Goal: Information Seeking & Learning: Learn about a topic

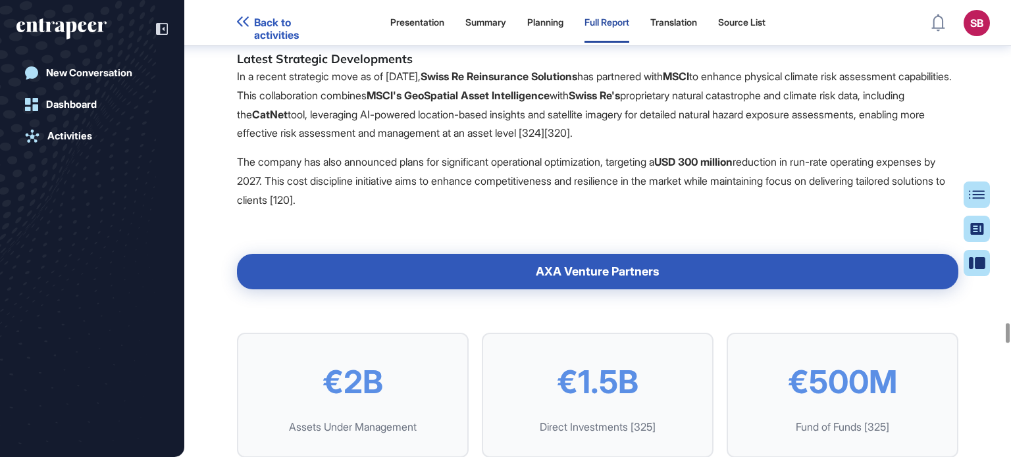
scroll to position [74572, 0]
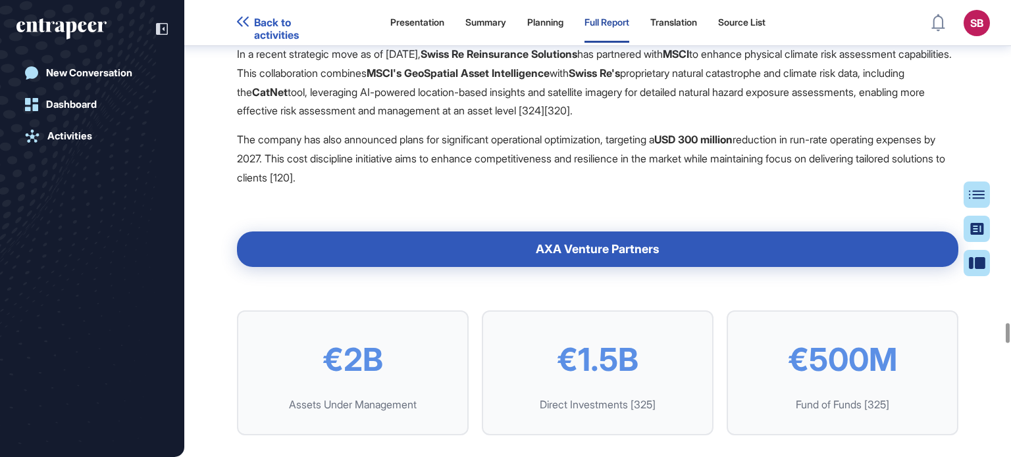
drag, startPoint x: 530, startPoint y: 164, endPoint x: 535, endPoint y: 180, distance: 17.3
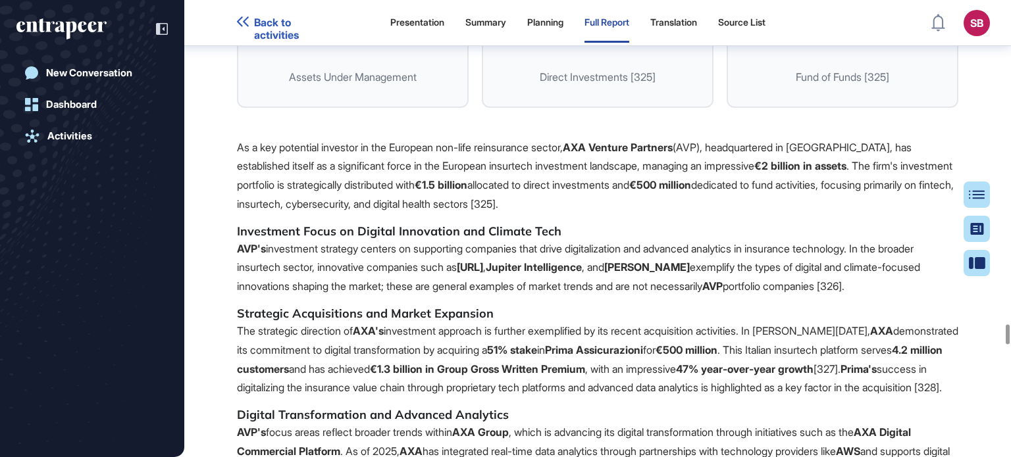
scroll to position [74901, 0]
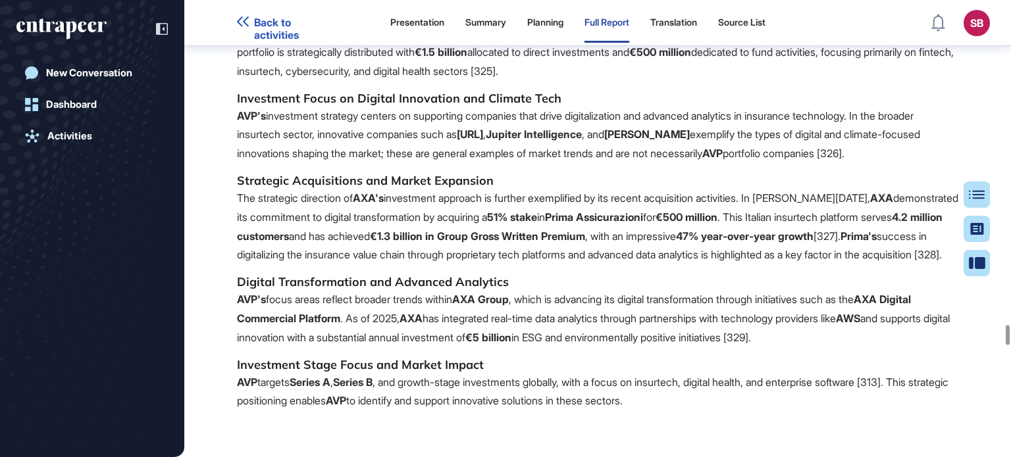
scroll to position [75099, 0]
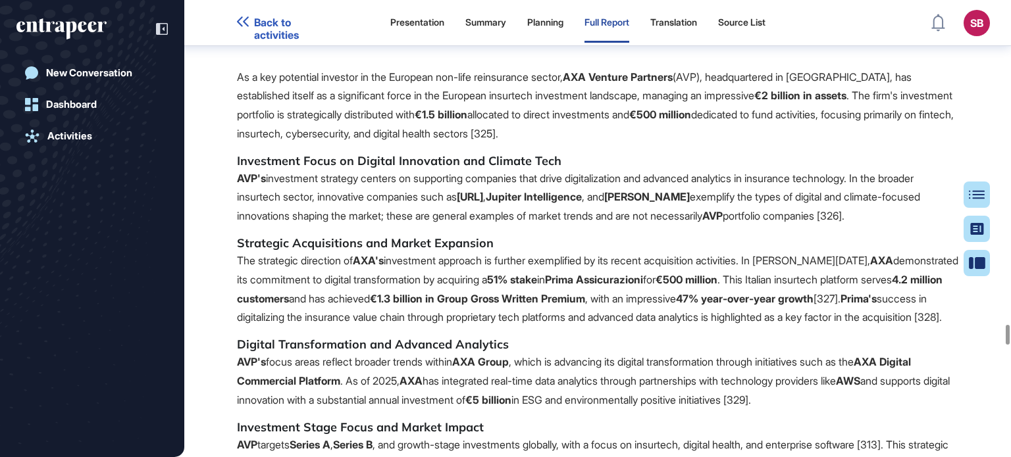
scroll to position [74901, 0]
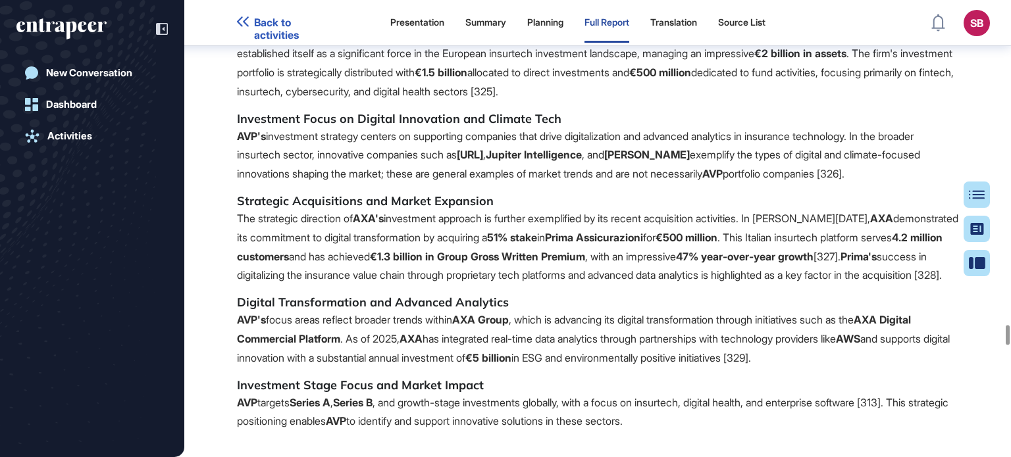
scroll to position [75033, 0]
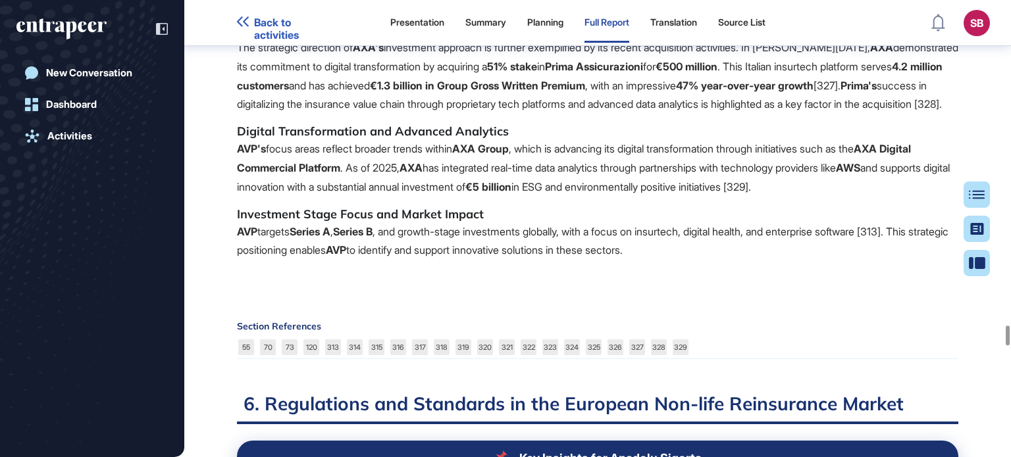
scroll to position [75099, 0]
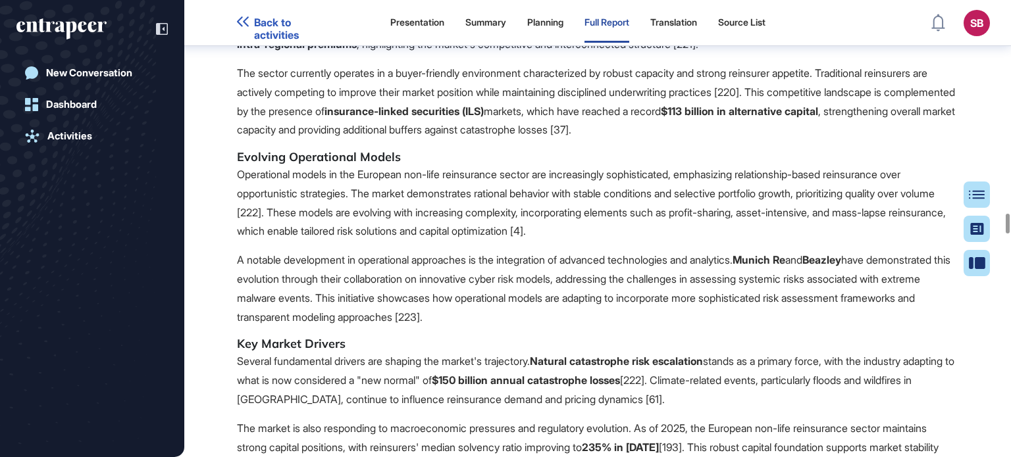
scroll to position [48694, 0]
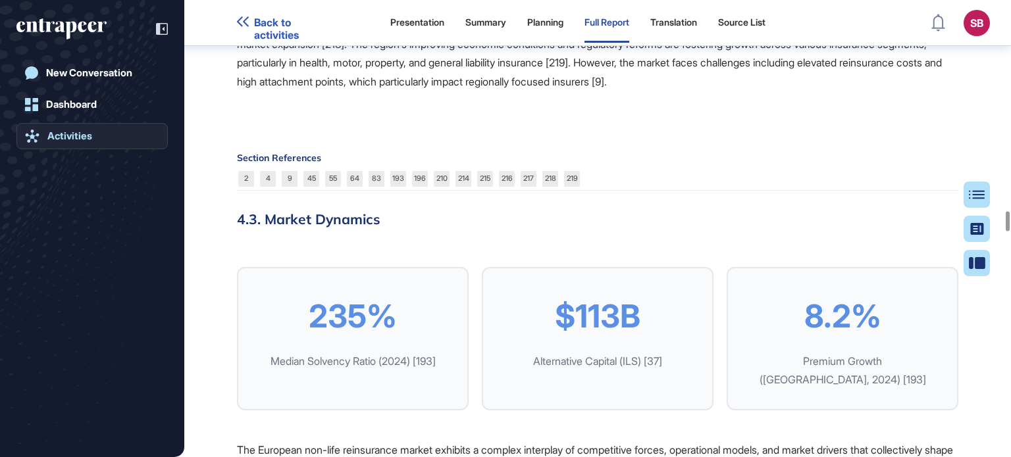
click at [103, 141] on link "Activities" at bounding box center [91, 136] width 151 height 26
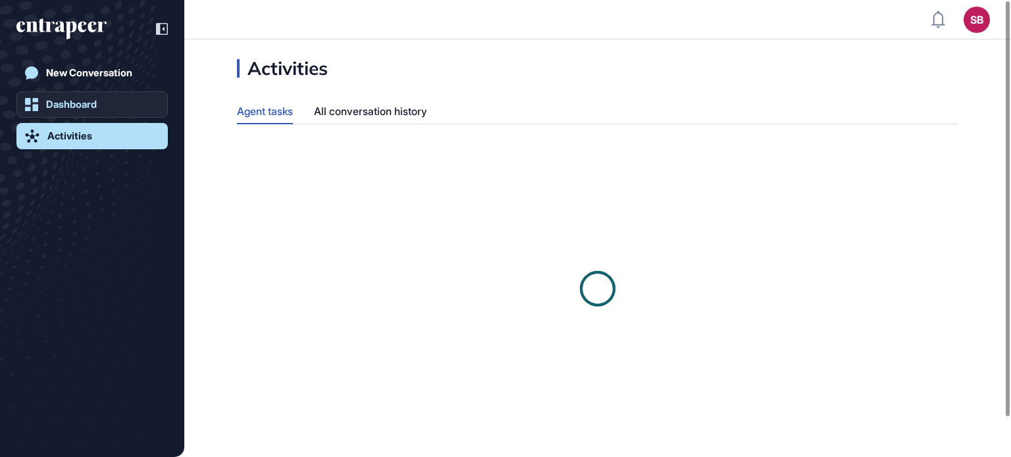
click at [115, 111] on link "Dashboard" at bounding box center [91, 104] width 151 height 26
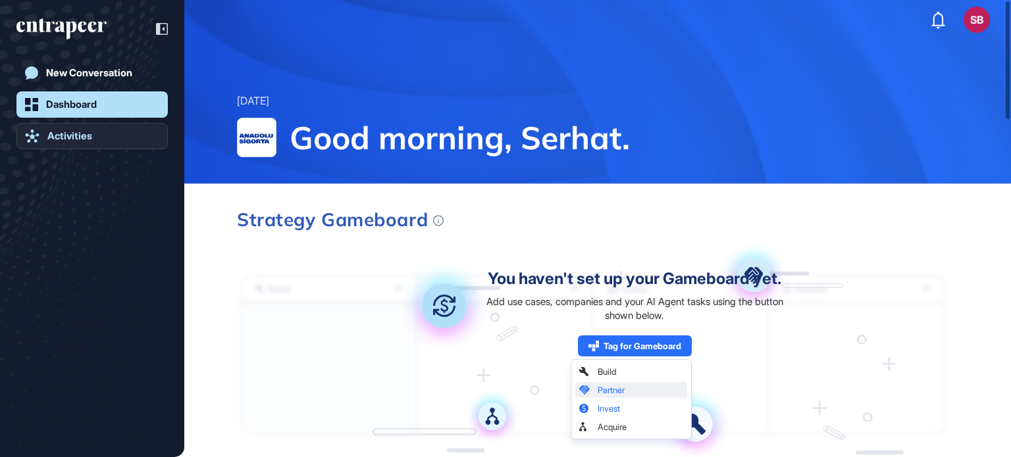
click at [120, 139] on link "Activities" at bounding box center [91, 136] width 151 height 26
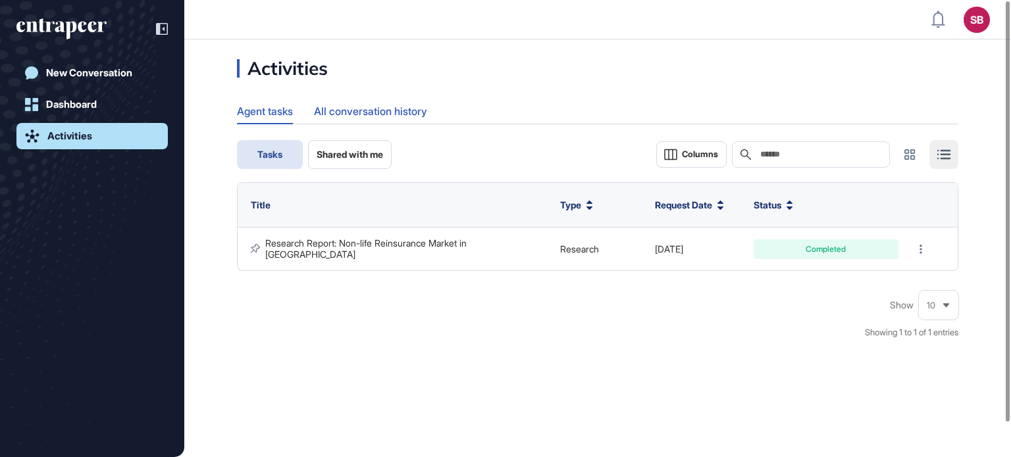
click at [382, 108] on div "All conversation history" at bounding box center [370, 112] width 113 height 26
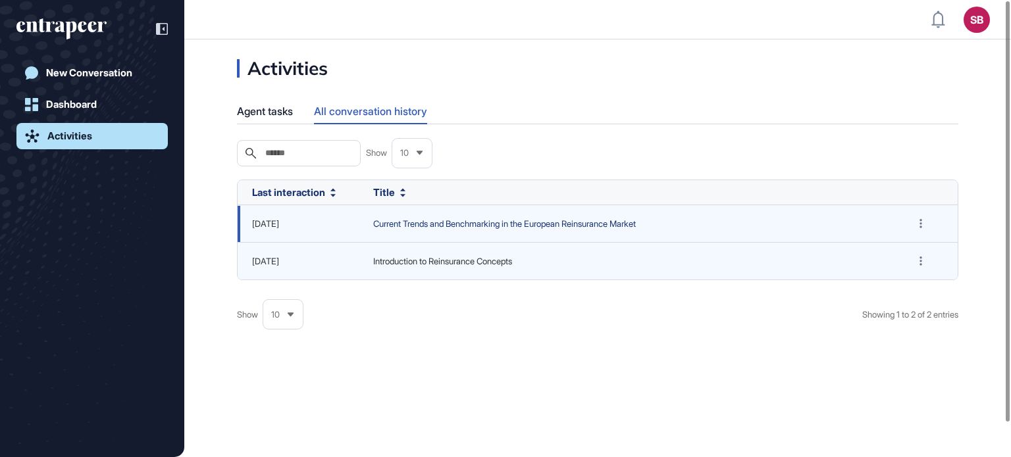
click at [488, 231] on span "Current Trends and Benchmarking in the European Reinsurance Market" at bounding box center [627, 224] width 509 height 13
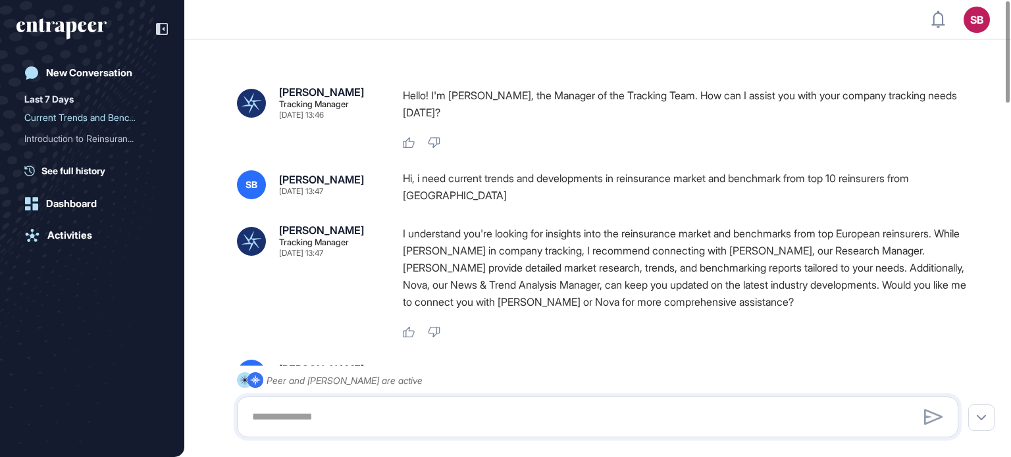
drag, startPoint x: 570, startPoint y: 90, endPoint x: 570, endPoint y: 102, distance: 11.8
click at [570, 102] on p "Hello! I'm [PERSON_NAME], the Manager of the Tracking Team. How can I assist yo…" at bounding box center [686, 104] width 566 height 34
click at [516, 182] on div "Hi, i need current trends and developments in reinsurance market and benchmark …" at bounding box center [686, 187] width 566 height 34
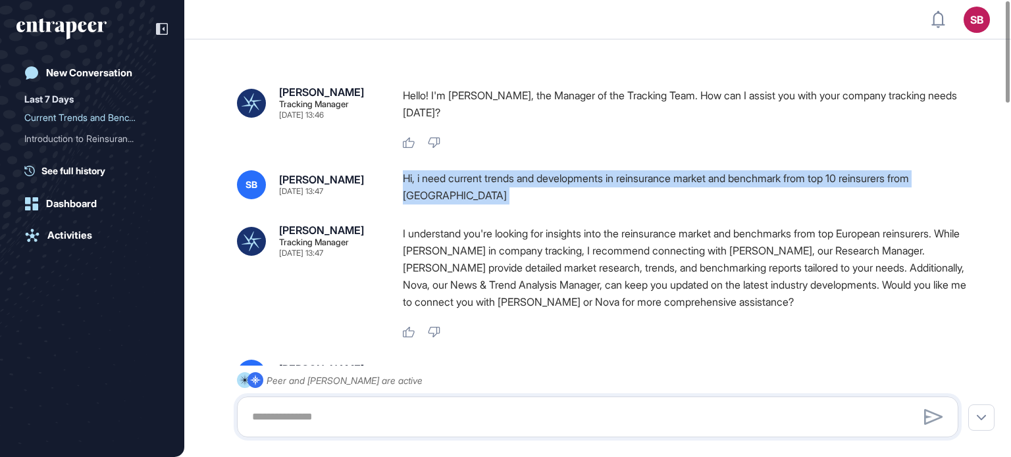
click at [516, 182] on div "Hi, i need current trends and developments in reinsurance market and benchmark …" at bounding box center [686, 187] width 566 height 34
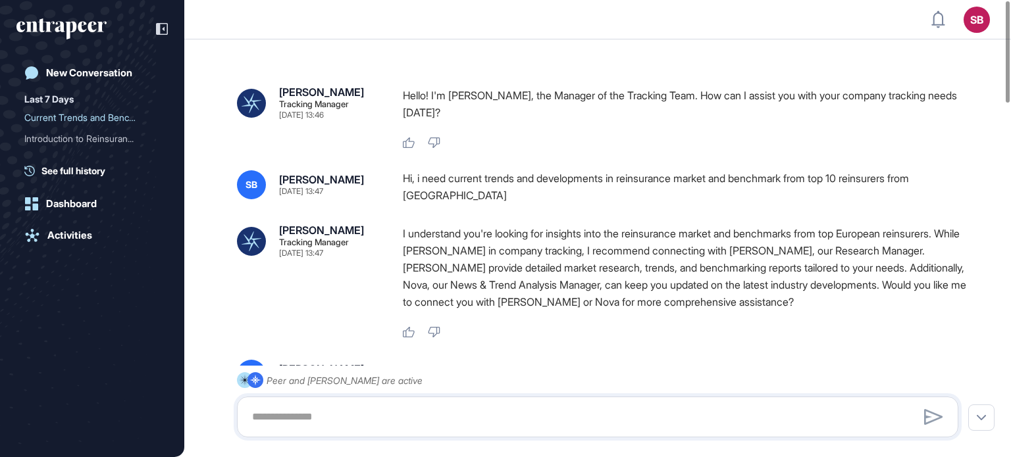
click at [499, 231] on p "I understand you're looking for insights into the reinsurance market and benchm…" at bounding box center [686, 268] width 566 height 86
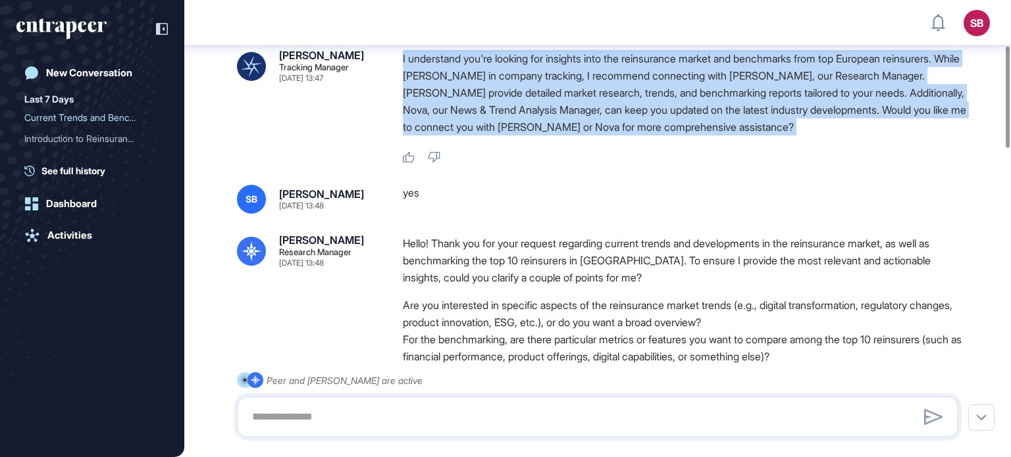
scroll to position [204, 0]
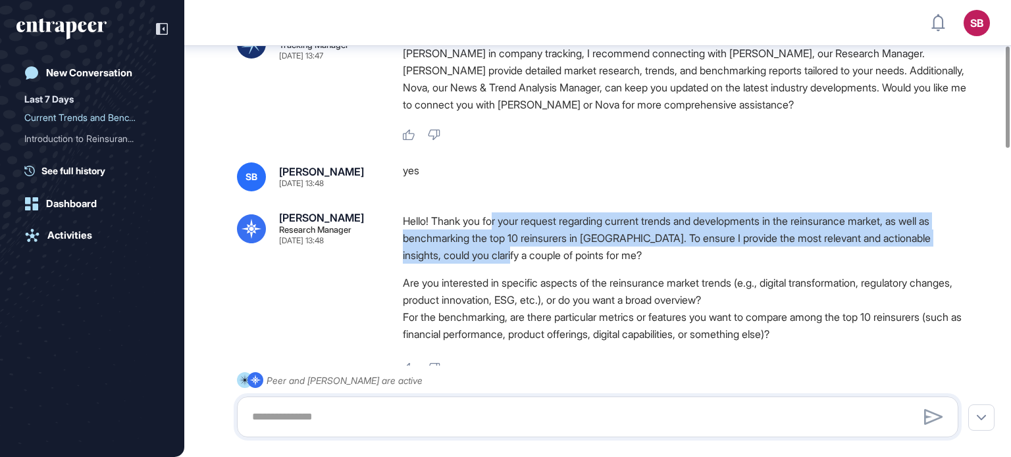
drag, startPoint x: 496, startPoint y: 225, endPoint x: 498, endPoint y: 251, distance: 26.4
click at [498, 251] on p "Hello! Thank you for your request regarding current trends and developments in …" at bounding box center [686, 238] width 566 height 51
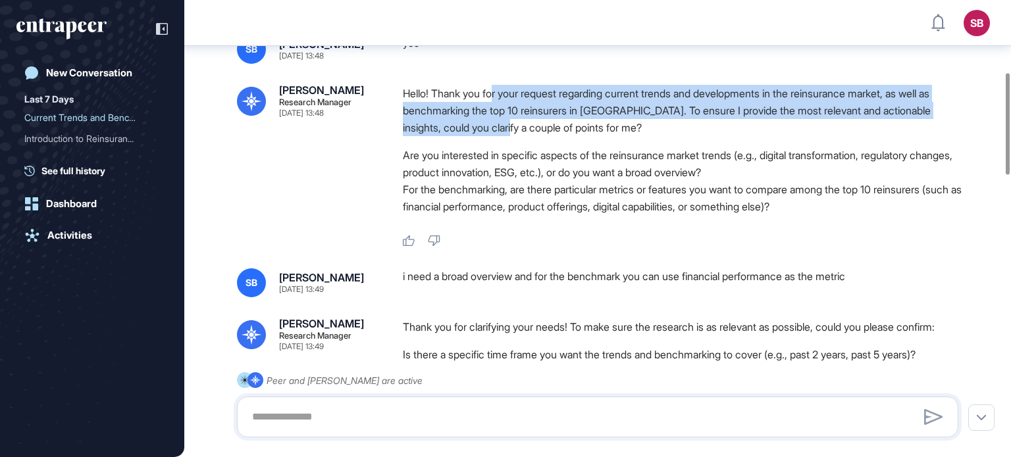
scroll to position [336, 0]
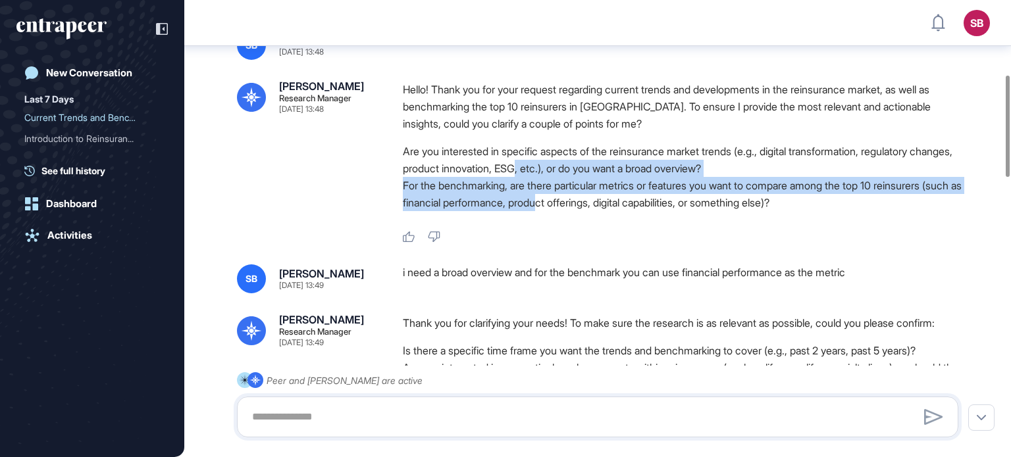
drag, startPoint x: 569, startPoint y: 163, endPoint x: 588, endPoint y: 199, distance: 40.9
click at [588, 199] on ol "Are you interested in specific aspects of the reinsurance market trends (e.g., …" at bounding box center [686, 177] width 566 height 68
click at [808, 165] on li "Are you interested in specific aspects of the reinsurance market trends (e.g., …" at bounding box center [686, 160] width 566 height 34
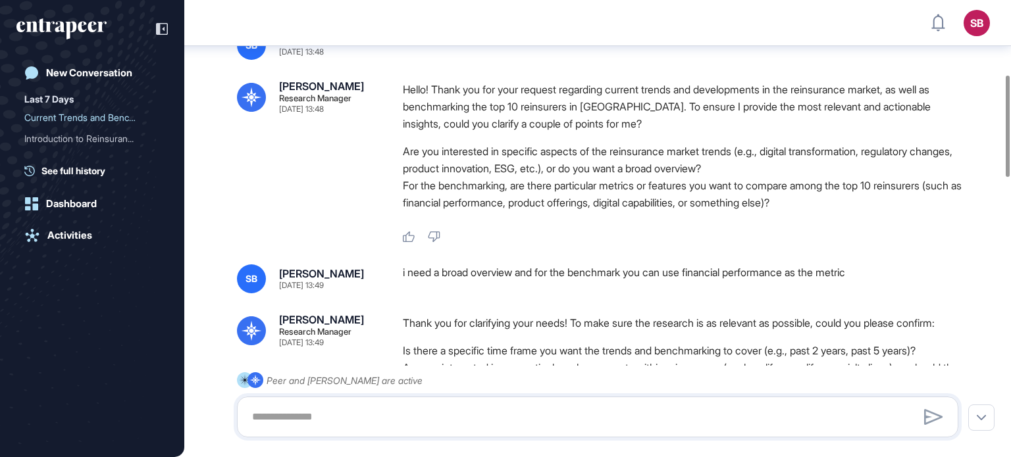
click at [791, 186] on li "For the benchmarking, are there particular metrics or features you want to comp…" at bounding box center [686, 194] width 566 height 34
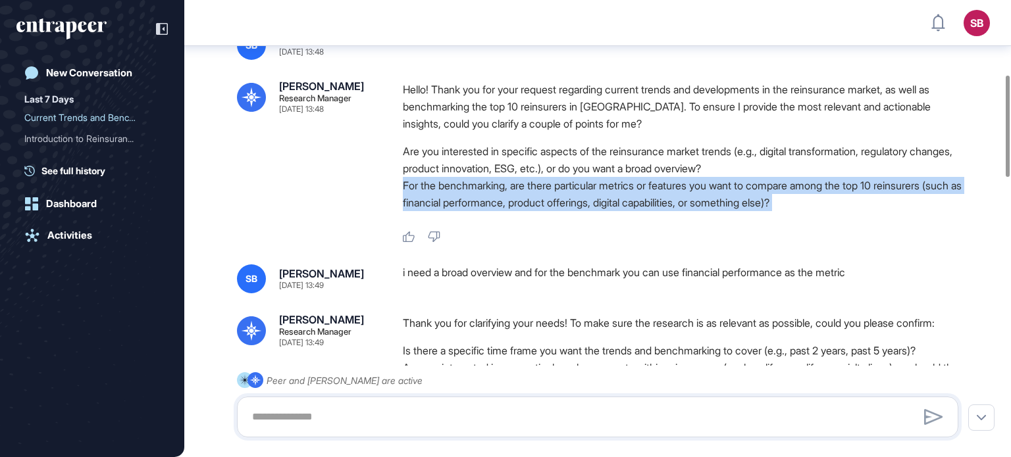
click at [791, 186] on li "For the benchmarking, are there particular metrics or features you want to comp…" at bounding box center [686, 194] width 566 height 34
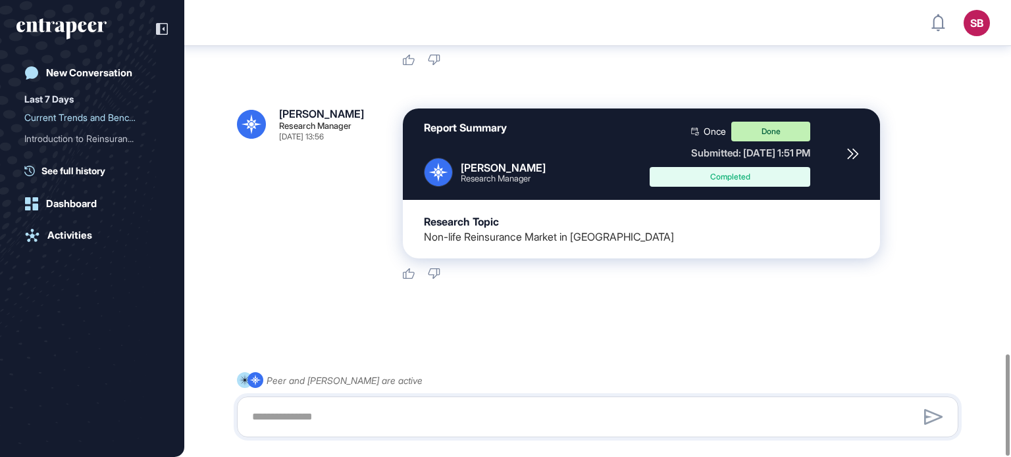
scroll to position [1598, 0]
click at [87, 120] on div "Current Trends and Benchm..." at bounding box center [86, 117] width 125 height 21
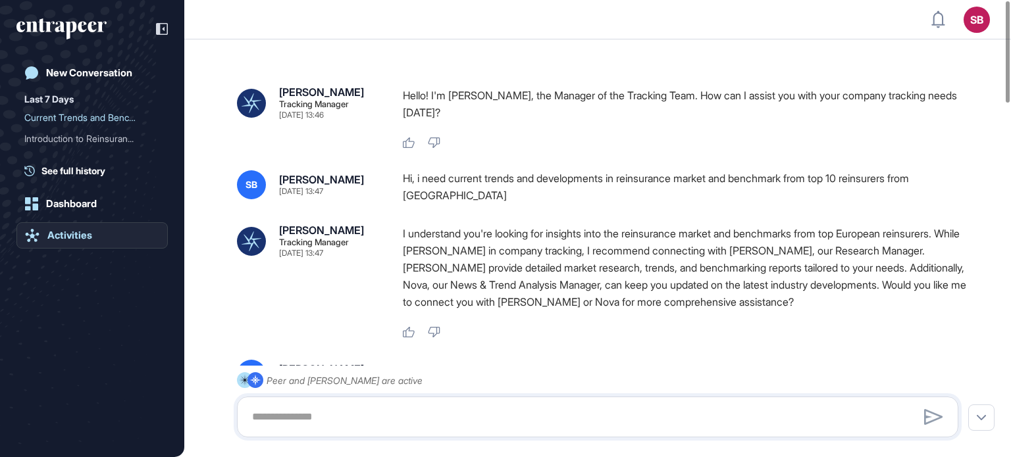
click at [78, 235] on div "Activities" at bounding box center [69, 236] width 45 height 12
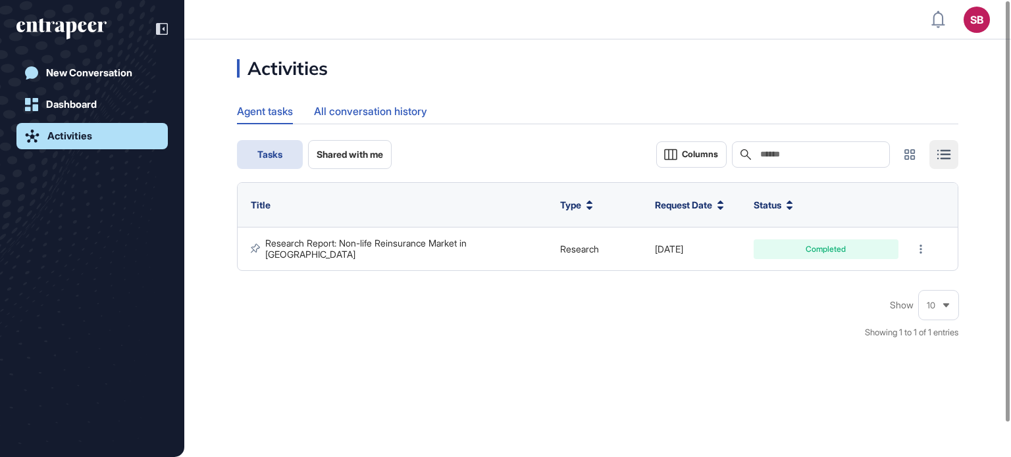
click at [413, 122] on div "All conversation history" at bounding box center [370, 112] width 113 height 26
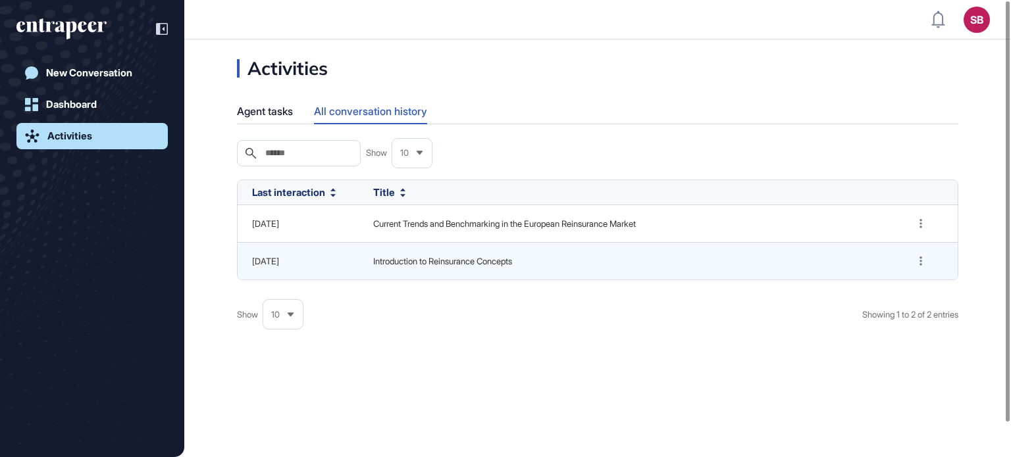
click at [297, 118] on div "Agent tasks All conversation history" at bounding box center [597, 112] width 721 height 26
click at [290, 111] on div "Agent tasks" at bounding box center [265, 112] width 56 height 26
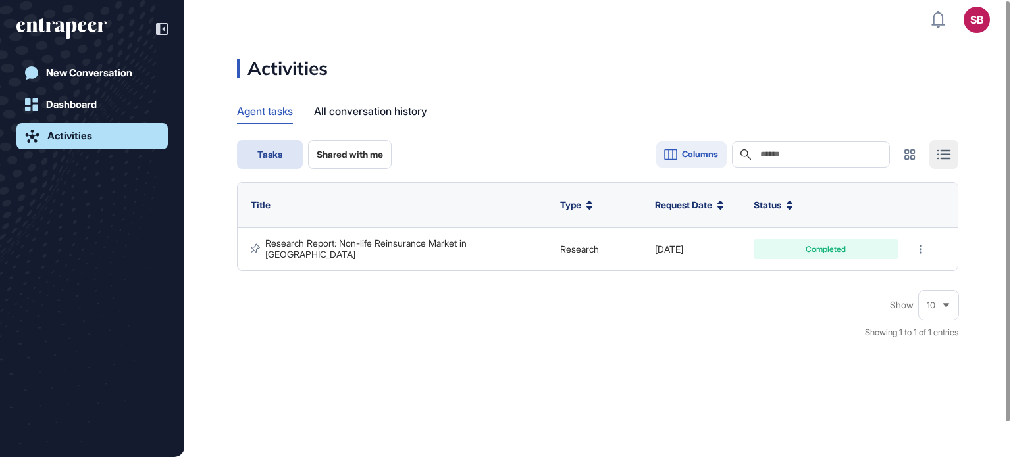
click at [684, 165] on button "Columns" at bounding box center [691, 154] width 70 height 26
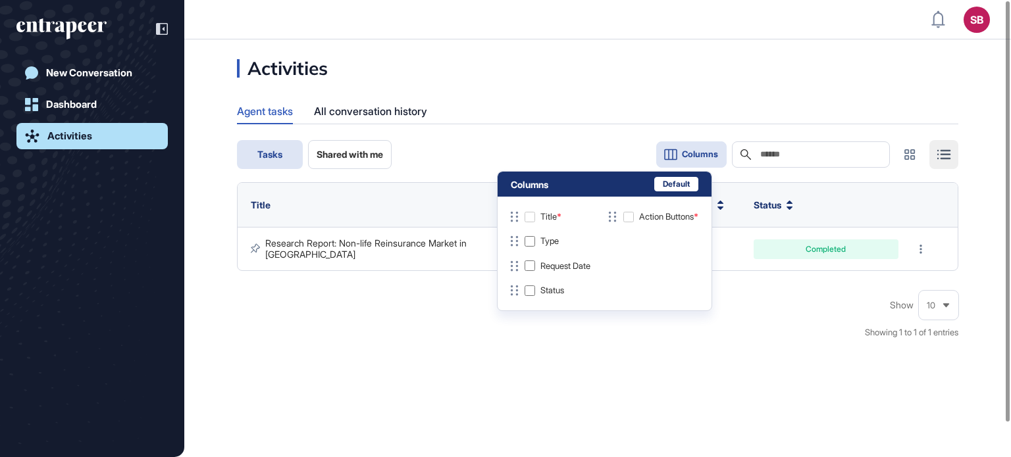
click at [684, 165] on button "Columns" at bounding box center [691, 154] width 70 height 26
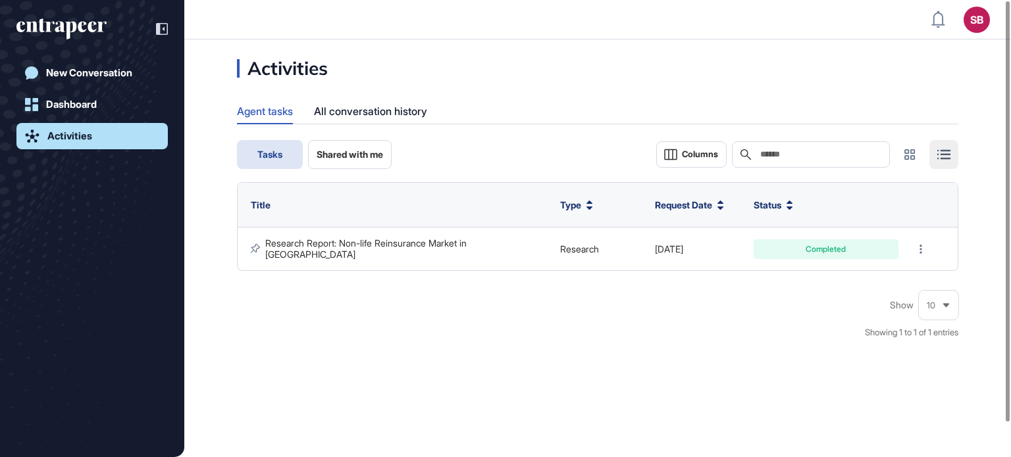
click at [584, 211] on div "Type" at bounding box center [576, 205] width 33 height 22
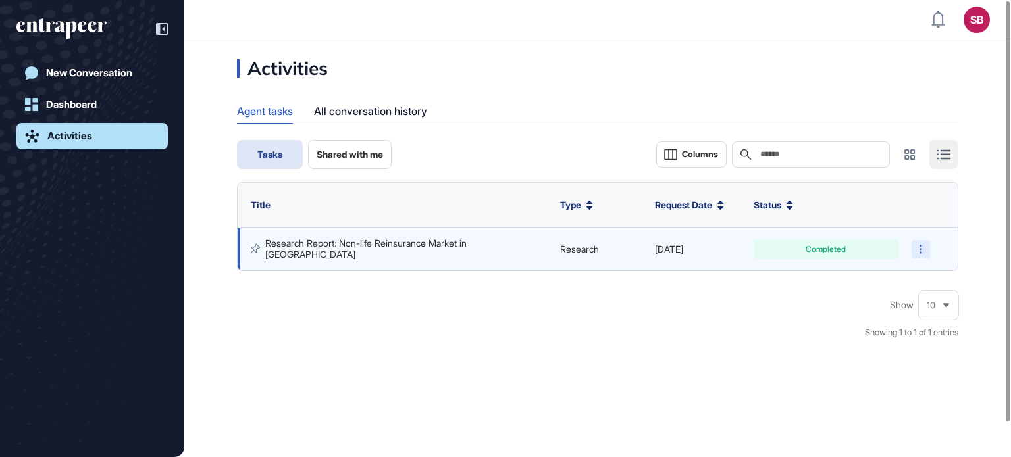
click at [919, 253] on div at bounding box center [920, 249] width 18 height 18
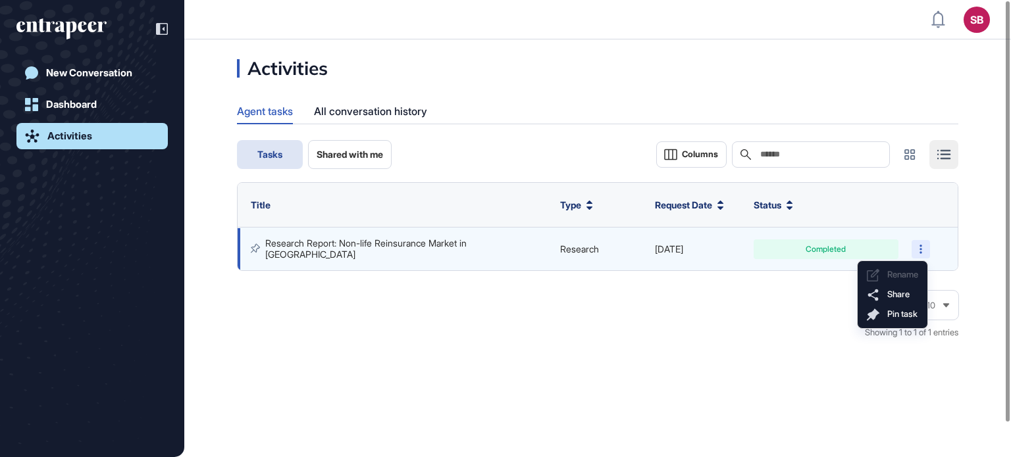
click at [919, 252] on div at bounding box center [920, 249] width 18 height 18
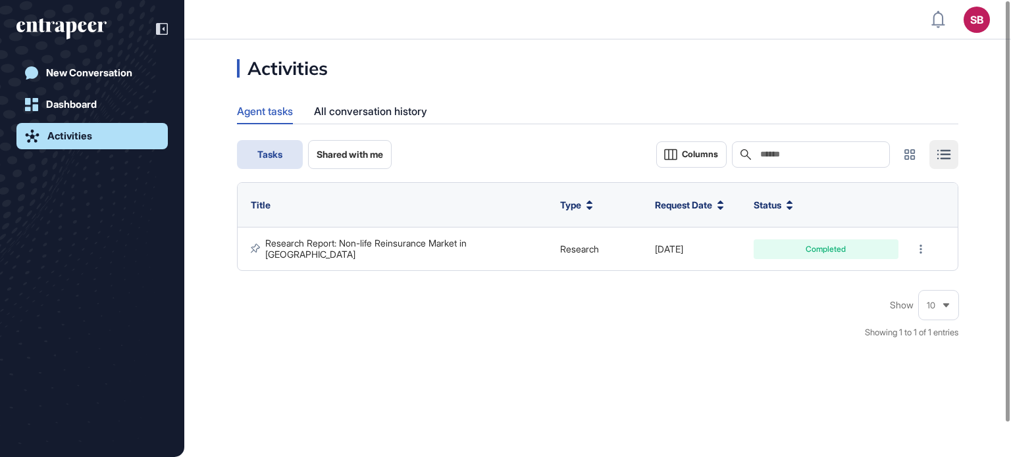
click at [948, 168] on div at bounding box center [943, 154] width 29 height 29
click at [948, 157] on icon at bounding box center [944, 155] width 12 height 8
click at [340, 152] on span "Shared with me" at bounding box center [350, 154] width 66 height 11
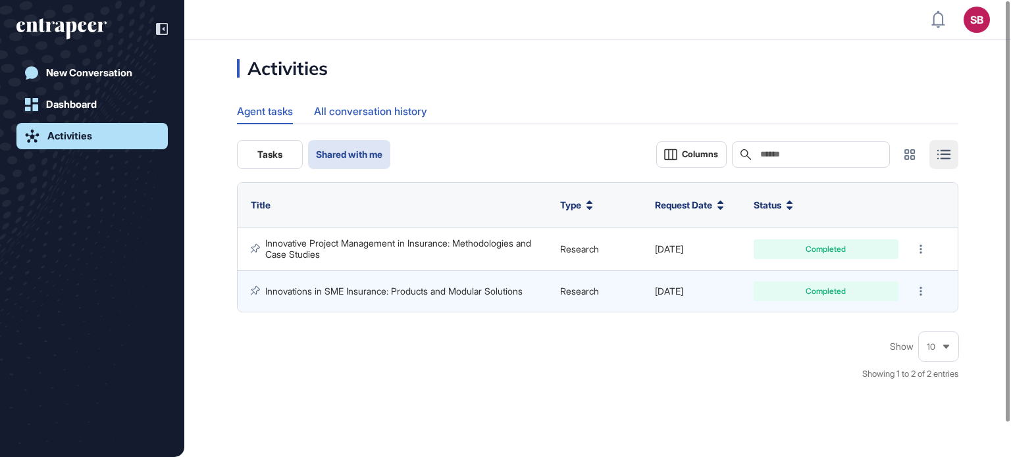
click at [376, 103] on div "All conversation history" at bounding box center [370, 112] width 113 height 26
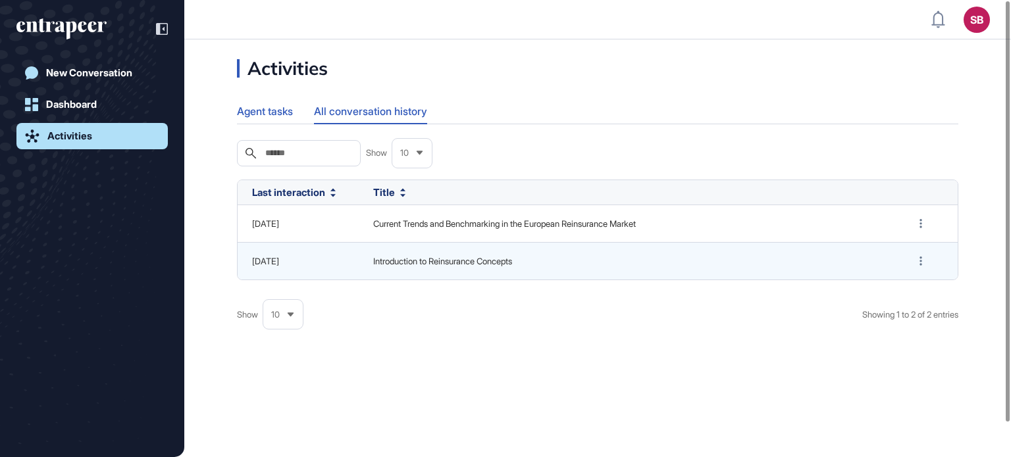
click at [277, 110] on div "Agent tasks" at bounding box center [265, 112] width 56 height 26
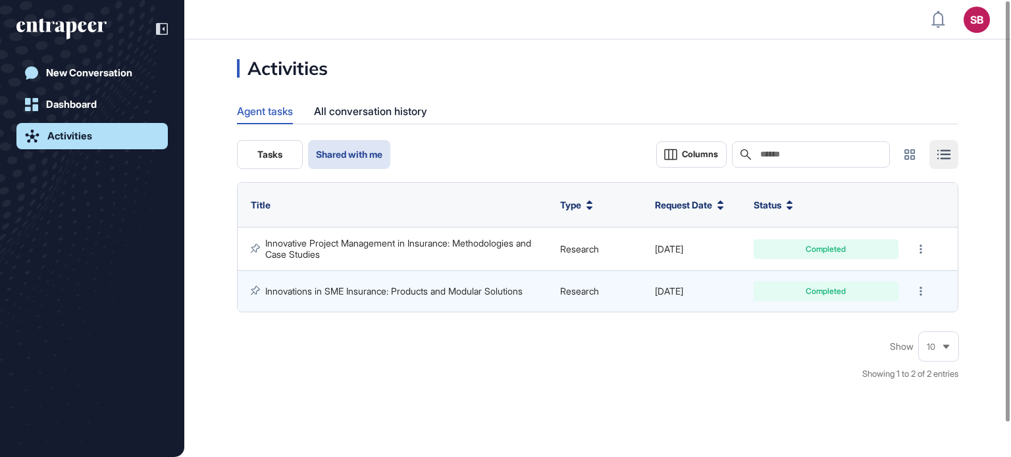
click at [357, 146] on button "Shared with me" at bounding box center [349, 154] width 82 height 29
click at [240, 149] on button "Tasks" at bounding box center [270, 154] width 66 height 29
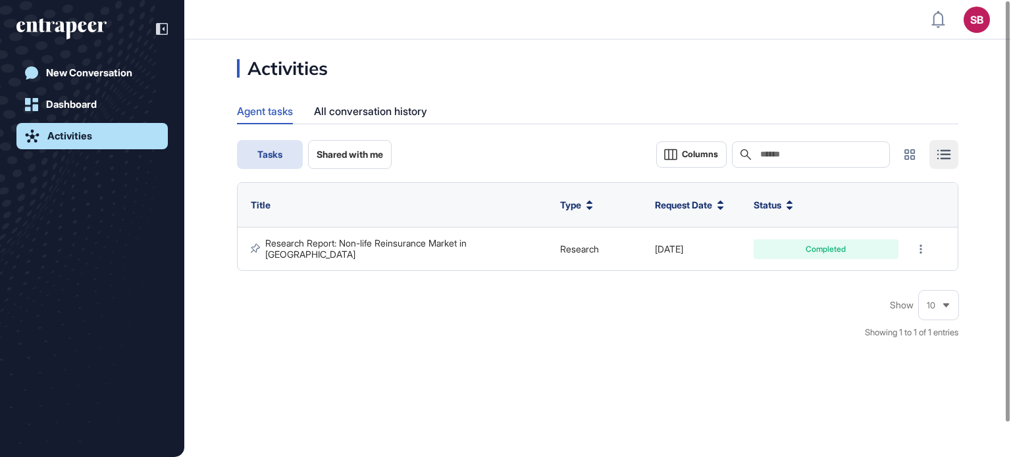
click at [340, 153] on span "Shared with me" at bounding box center [350, 154] width 66 height 11
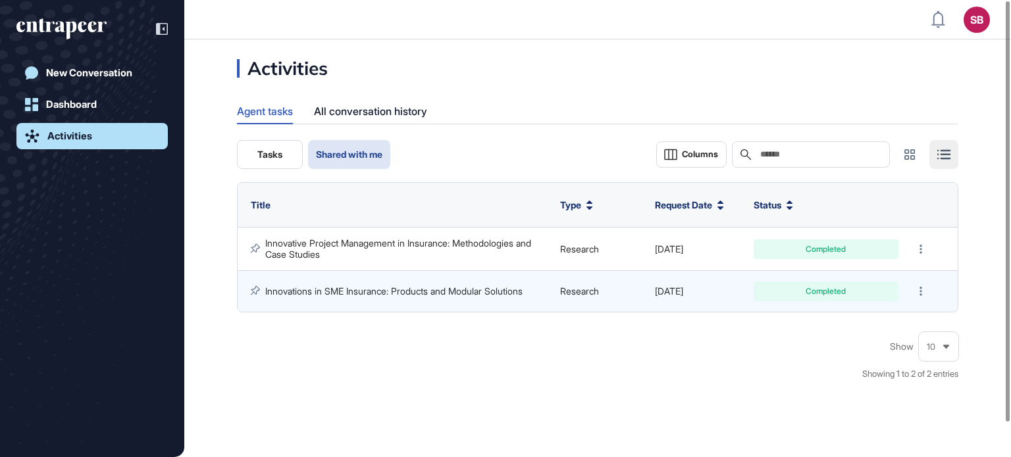
click at [955, 159] on div at bounding box center [943, 154] width 29 height 29
click at [799, 165] on div "Search" at bounding box center [811, 154] width 158 height 26
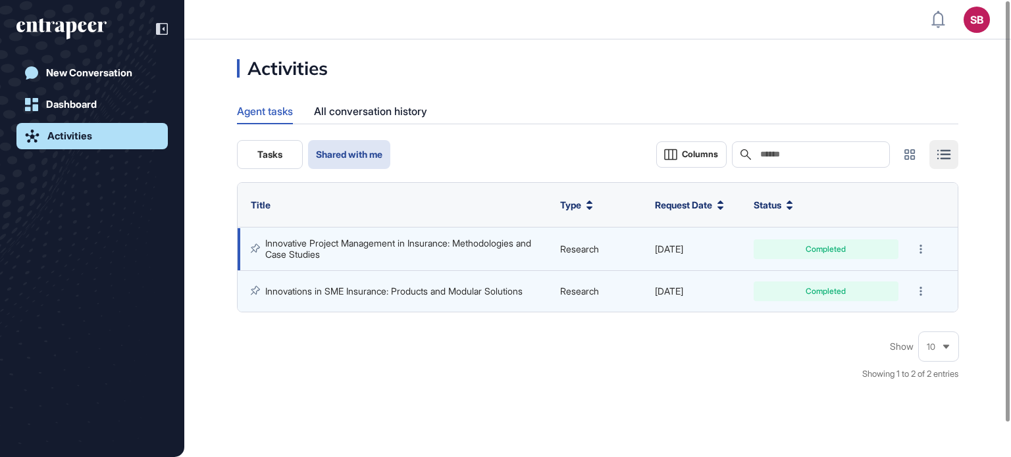
click at [342, 258] on div "Innovative Project Management in Insurance: Methodologies and Case Studies" at bounding box center [406, 249] width 282 height 22
click at [923, 247] on div at bounding box center [920, 249] width 18 height 18
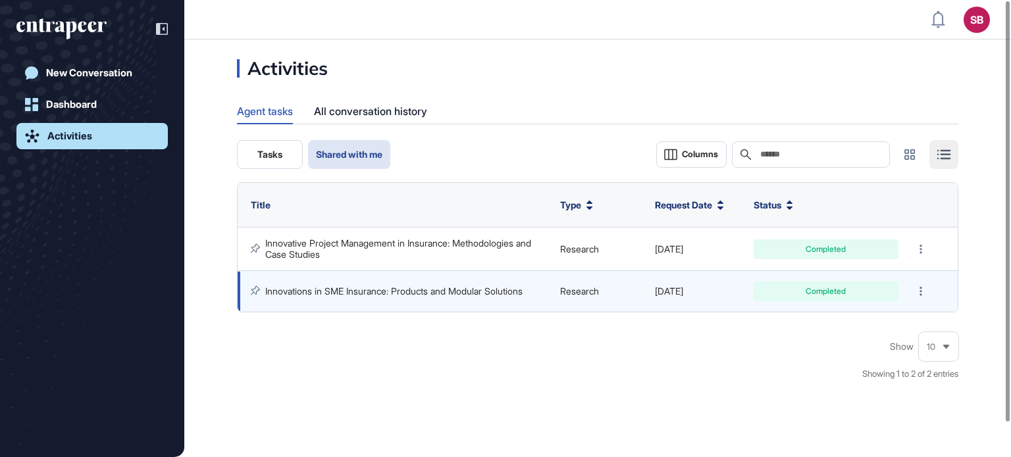
click at [315, 284] on td "Innovations in SME Insurance: Products and Modular Solutions" at bounding box center [396, 291] width 316 height 41
click at [313, 288] on link "Innovations in SME Insurance: Products and Modular Solutions" at bounding box center [393, 291] width 257 height 11
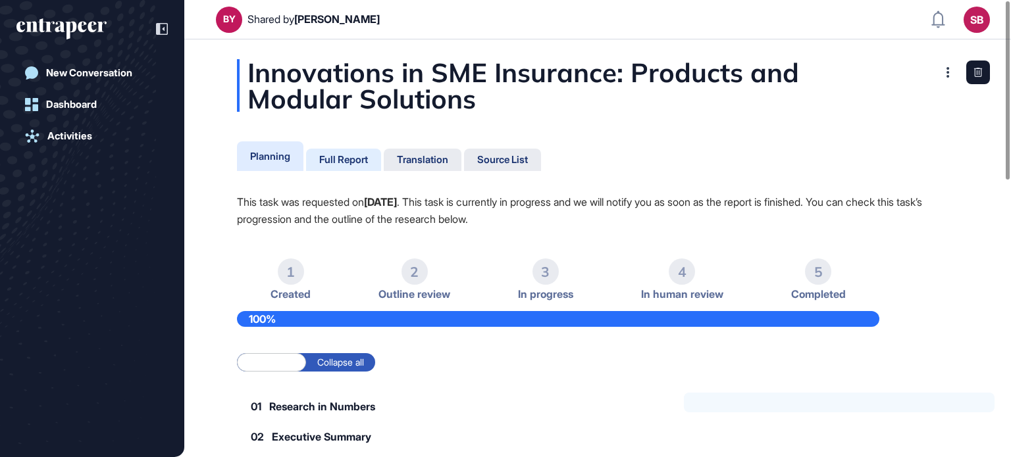
click at [326, 160] on div "Full Report" at bounding box center [343, 160] width 49 height 12
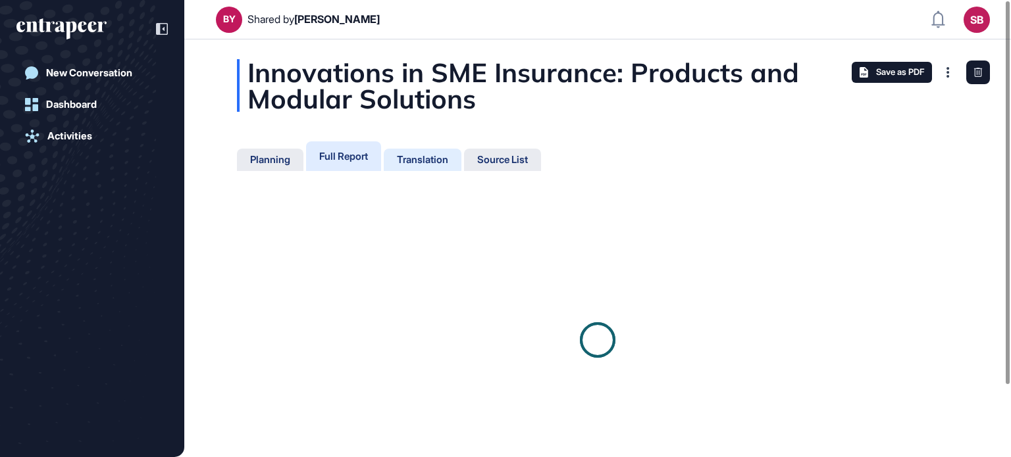
click at [440, 159] on div "Translation" at bounding box center [422, 160] width 51 height 12
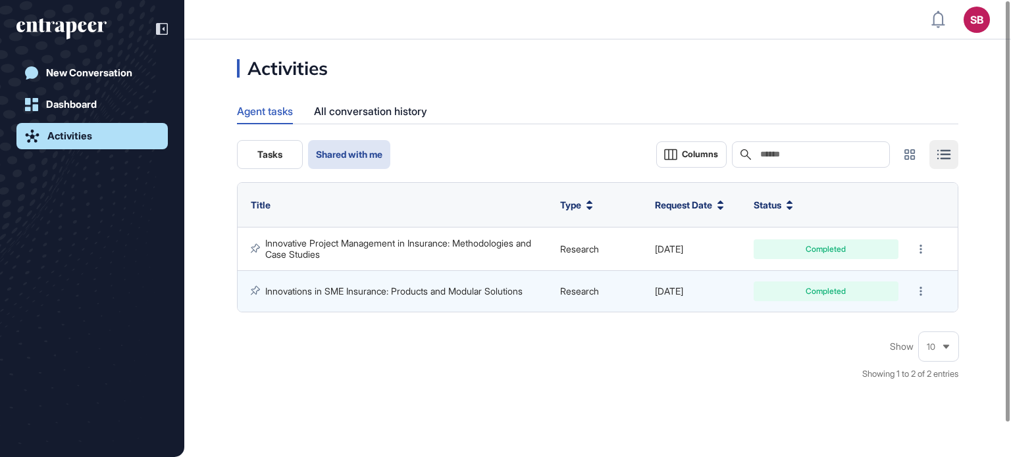
click at [263, 154] on span "Tasks" at bounding box center [269, 154] width 25 height 11
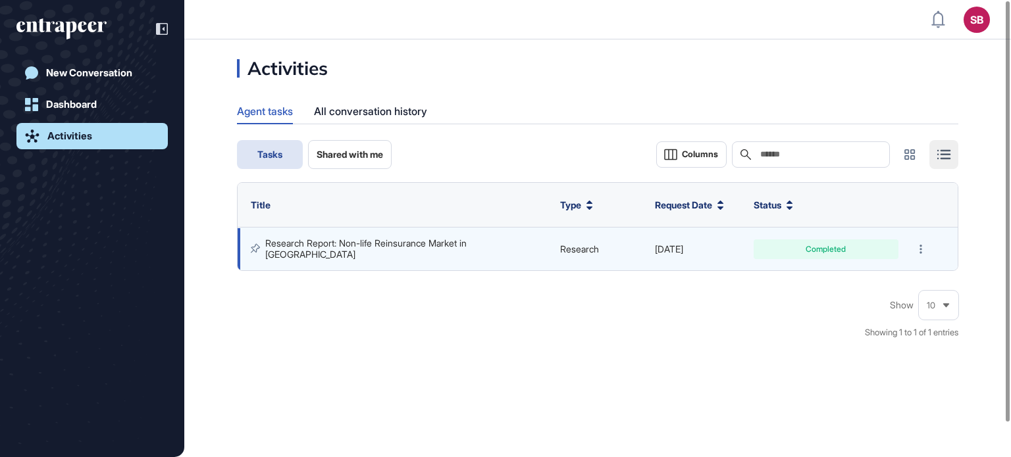
click at [359, 243] on link "Research Report: Non-life Reinsurance Market in [GEOGRAPHIC_DATA]" at bounding box center [367, 249] width 204 height 22
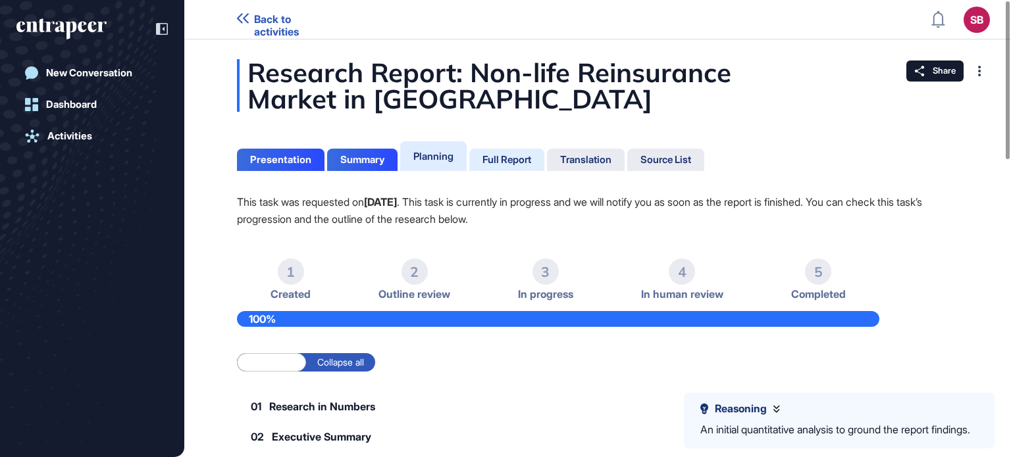
click at [500, 154] on div "Full Report" at bounding box center [506, 160] width 49 height 12
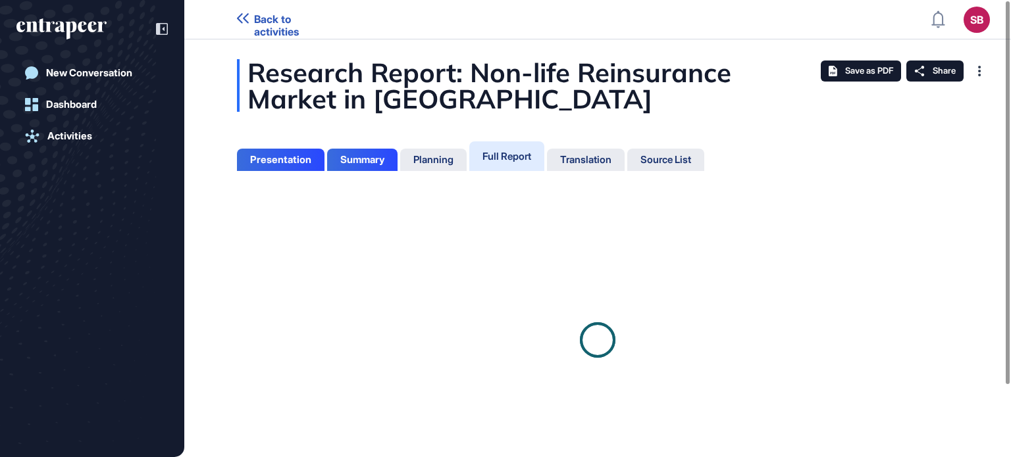
click at [430, 163] on div "Planning" at bounding box center [433, 160] width 40 height 12
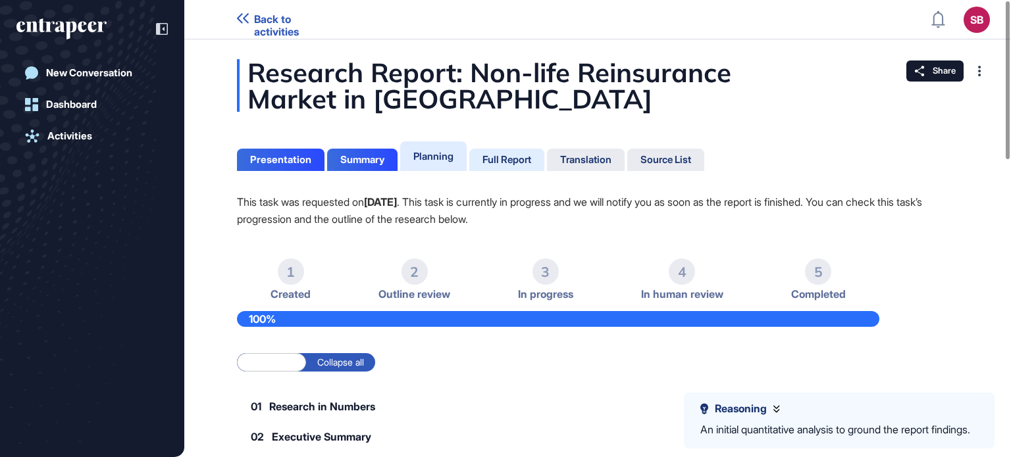
click at [547, 168] on div "Full Report" at bounding box center [586, 160] width 78 height 22
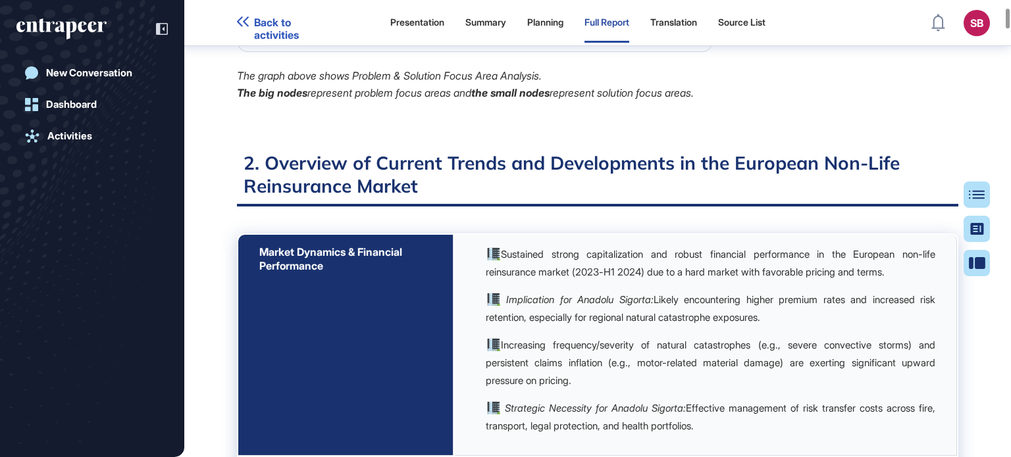
scroll to position [1816, 0]
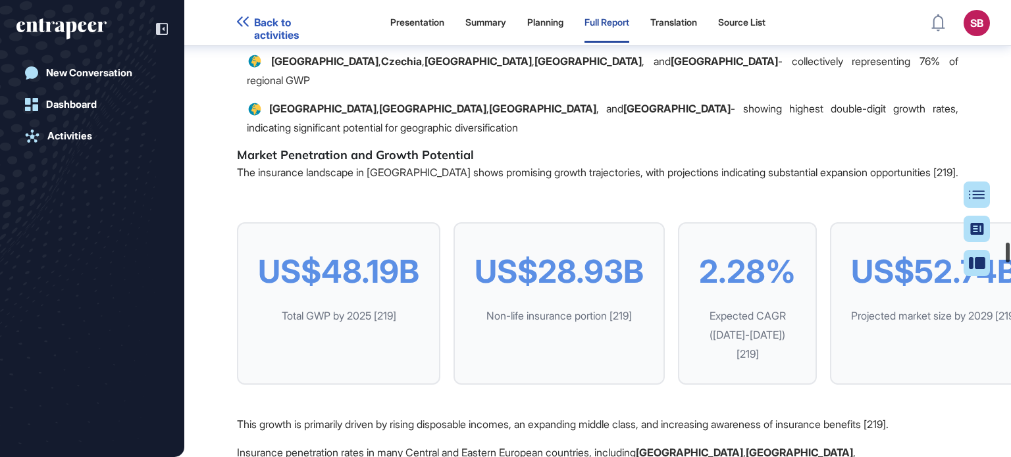
drag, startPoint x: 1006, startPoint y: 84, endPoint x: 1002, endPoint y: 257, distance: 173.1
click at [1006, 257] on div at bounding box center [1008, 253] width 4 height 20
click at [1006, 256] on div at bounding box center [1008, 253] width 4 height 20
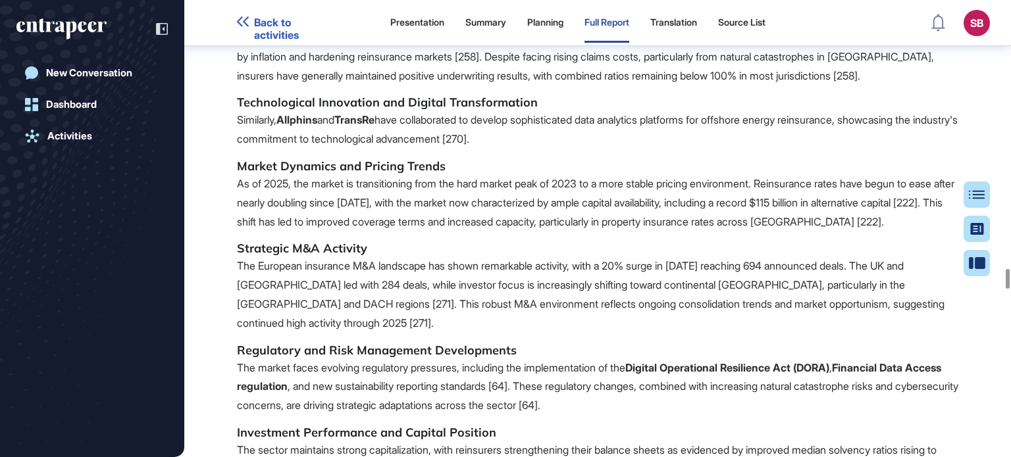
scroll to position [62012, 0]
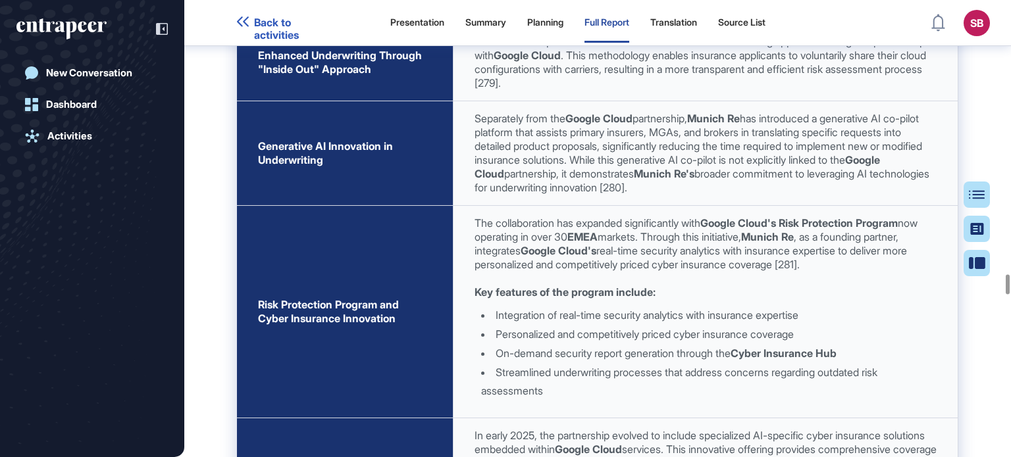
scroll to position [63328, 0]
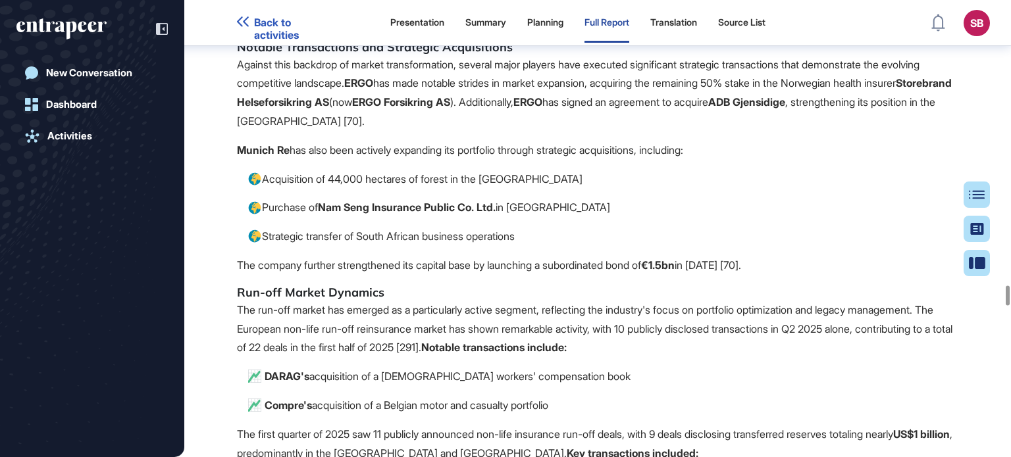
drag, startPoint x: 695, startPoint y: 326, endPoint x: 677, endPoint y: 461, distance: 136.7
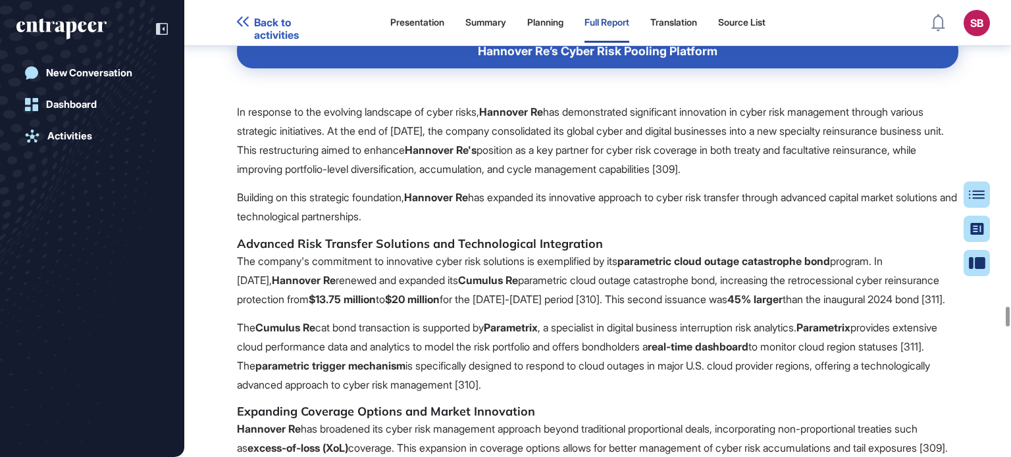
scroll to position [70782, 0]
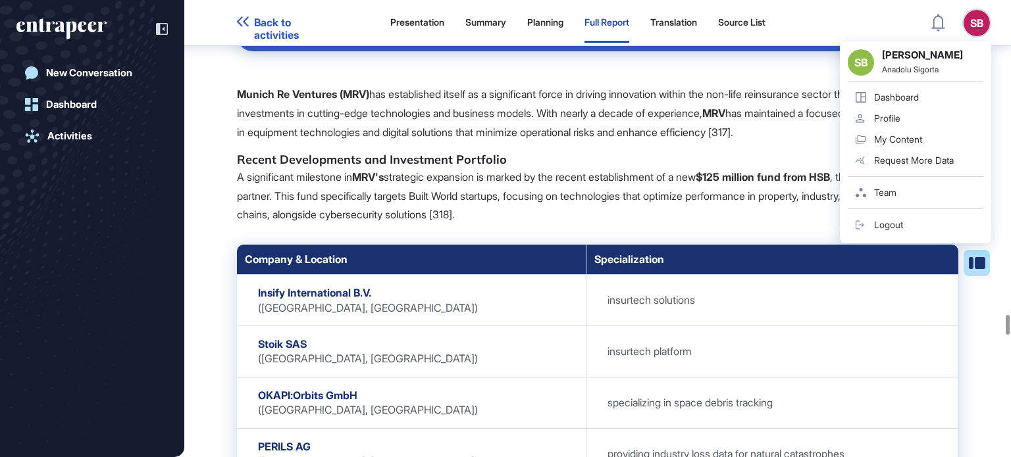
scroll to position [72757, 0]
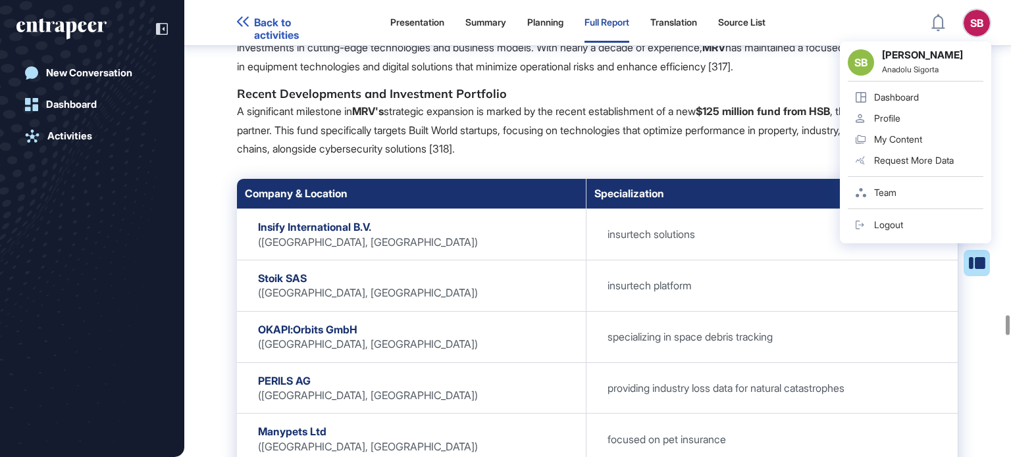
click at [980, 41] on div "SB [PERSON_NAME] Anadolu Sigorta Dashboard Profile My Content Request More Data…" at bounding box center [915, 142] width 151 height 202
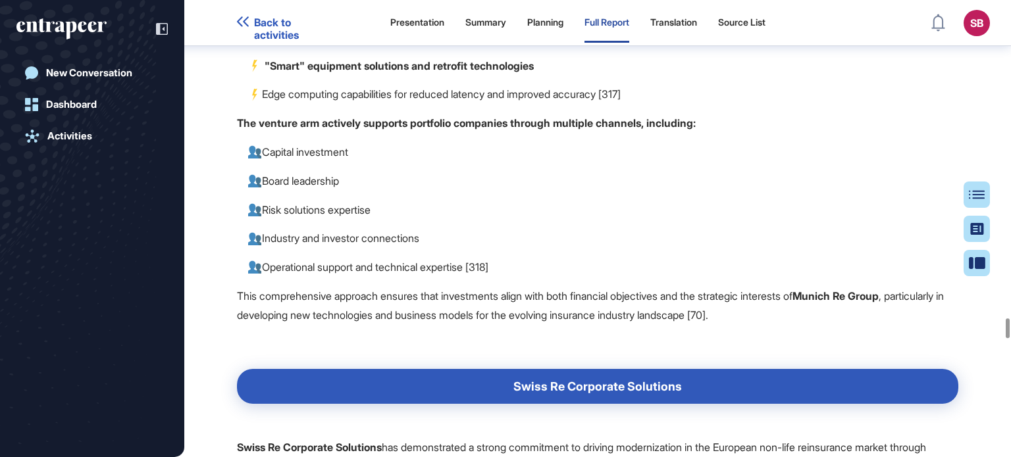
scroll to position [73678, 0]
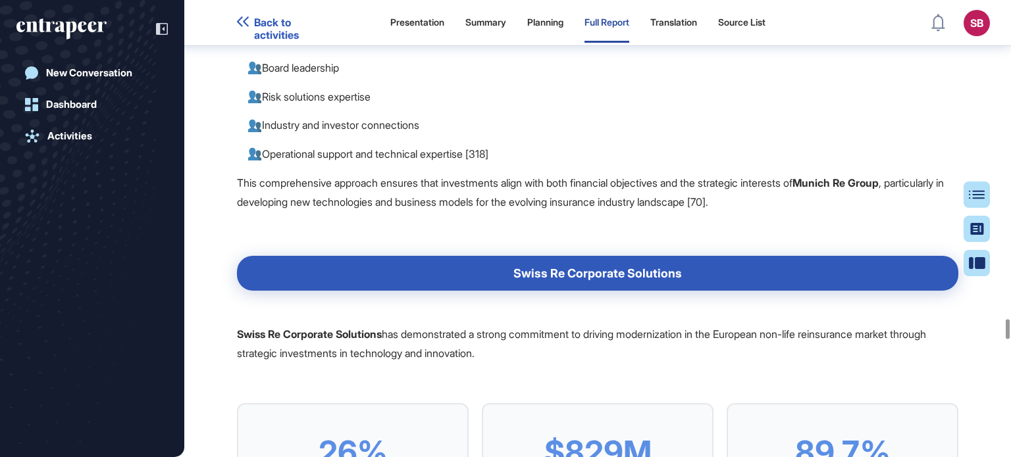
drag, startPoint x: 403, startPoint y: 242, endPoint x: 404, endPoint y: 282, distance: 40.8
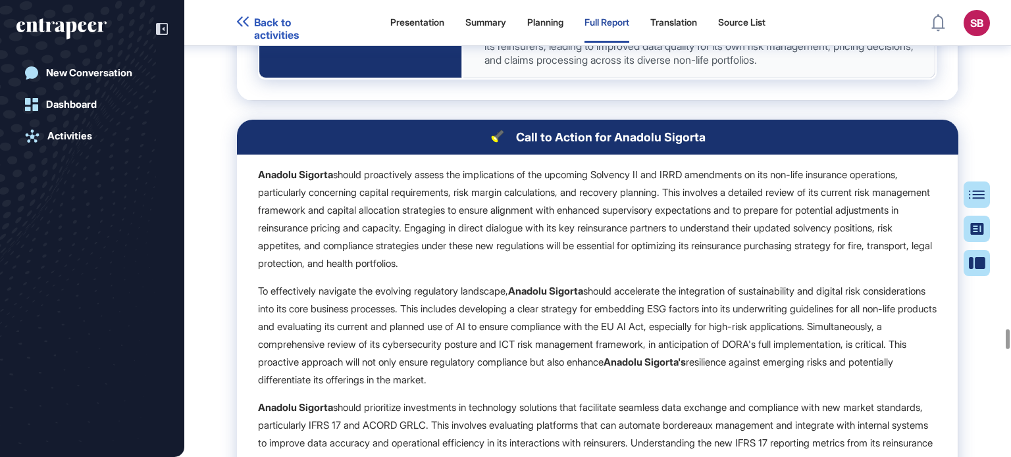
scroll to position [76113, 0]
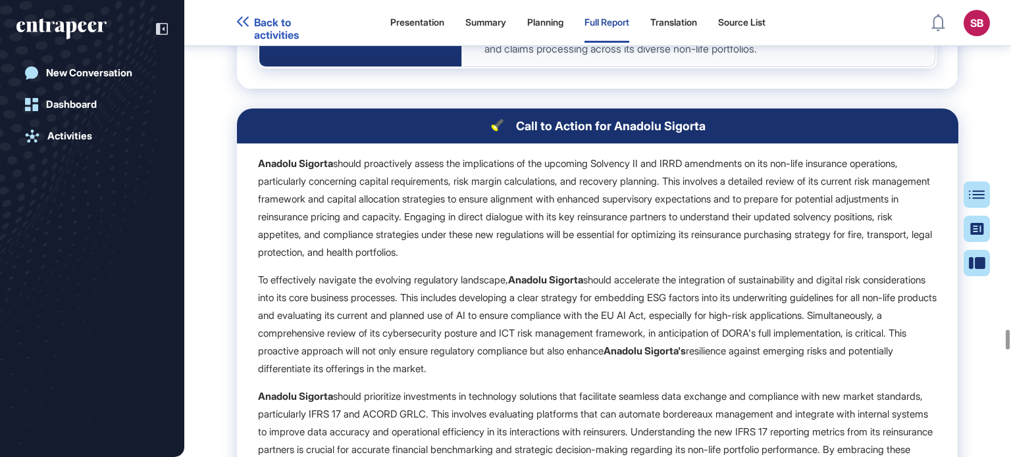
drag, startPoint x: 424, startPoint y: 138, endPoint x: 417, endPoint y: 131, distance: 10.2
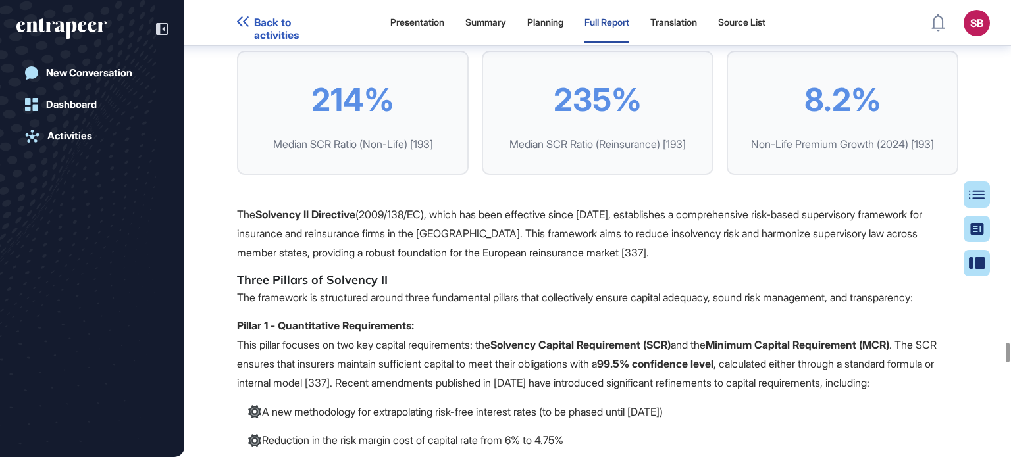
scroll to position [79074, 0]
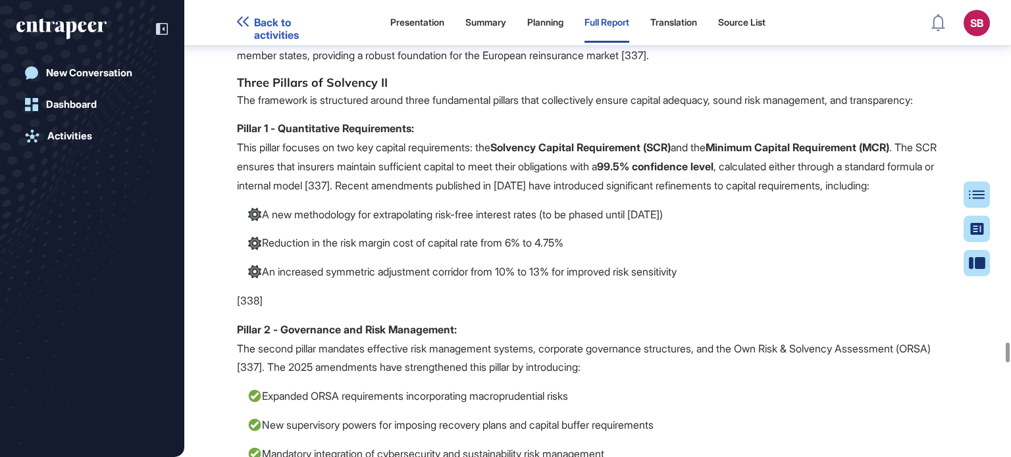
drag, startPoint x: 324, startPoint y: 140, endPoint x: 329, endPoint y: 165, distance: 26.2
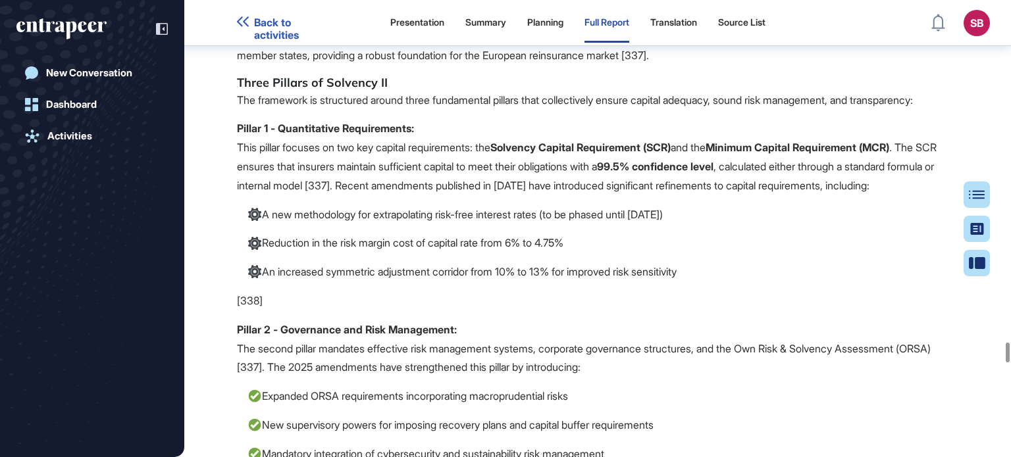
drag, startPoint x: 329, startPoint y: 165, endPoint x: 326, endPoint y: 151, distance: 14.1
